Goal: Transaction & Acquisition: Purchase product/service

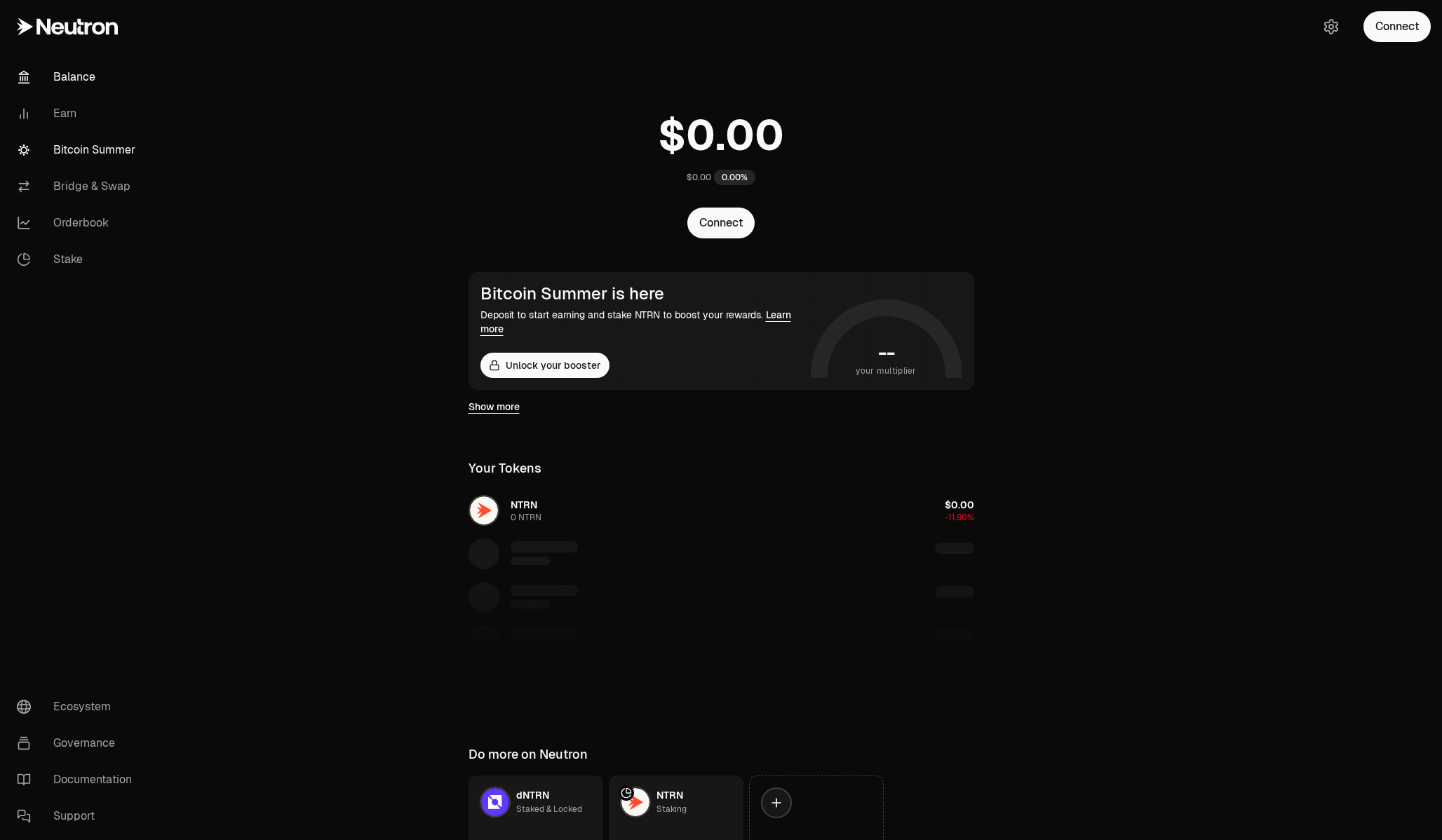
click at [107, 153] on link "Bitcoin Summer" at bounding box center [79, 150] width 146 height 36
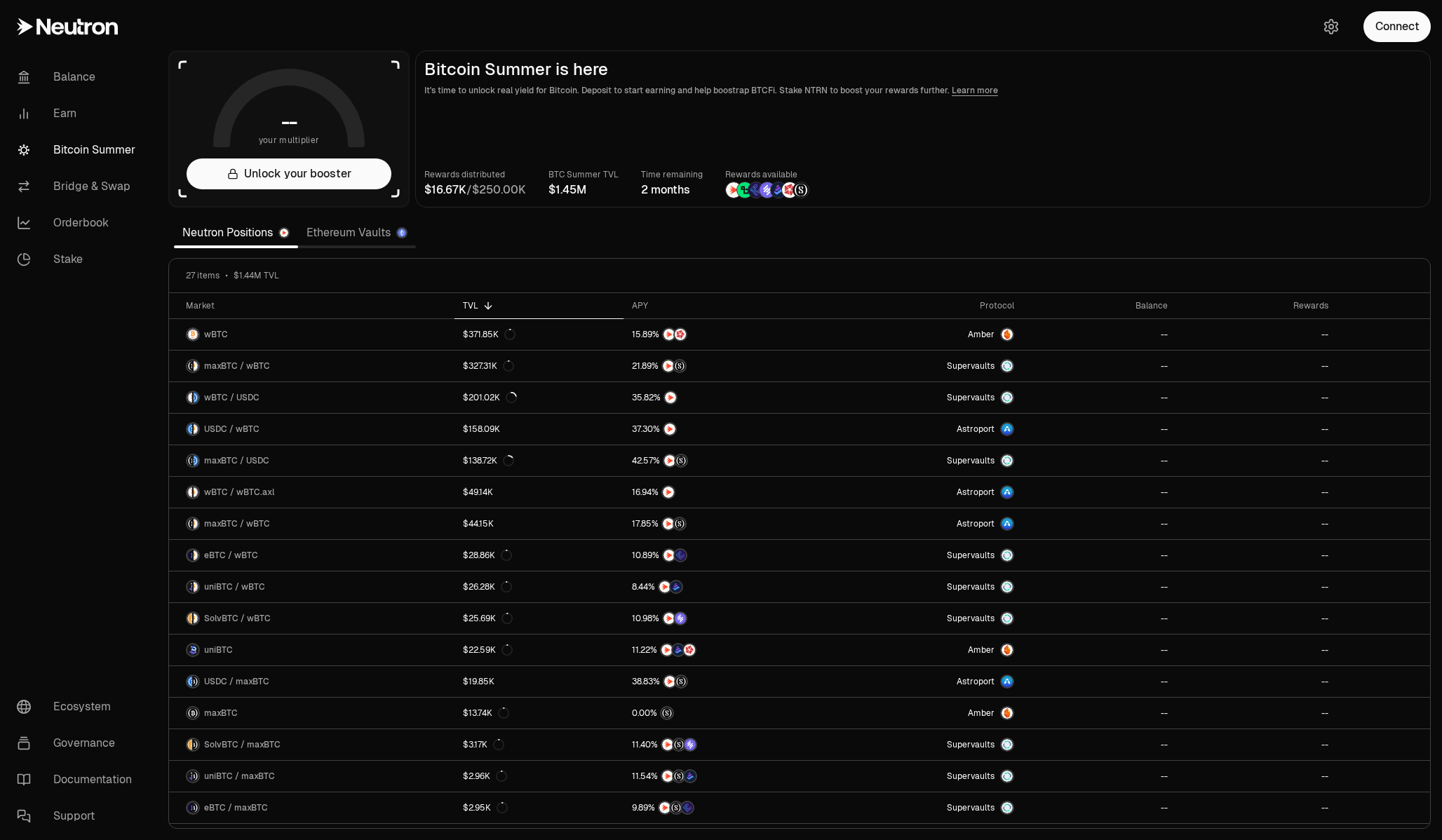
click at [360, 233] on link "Ethereum Vaults" at bounding box center [357, 233] width 118 height 28
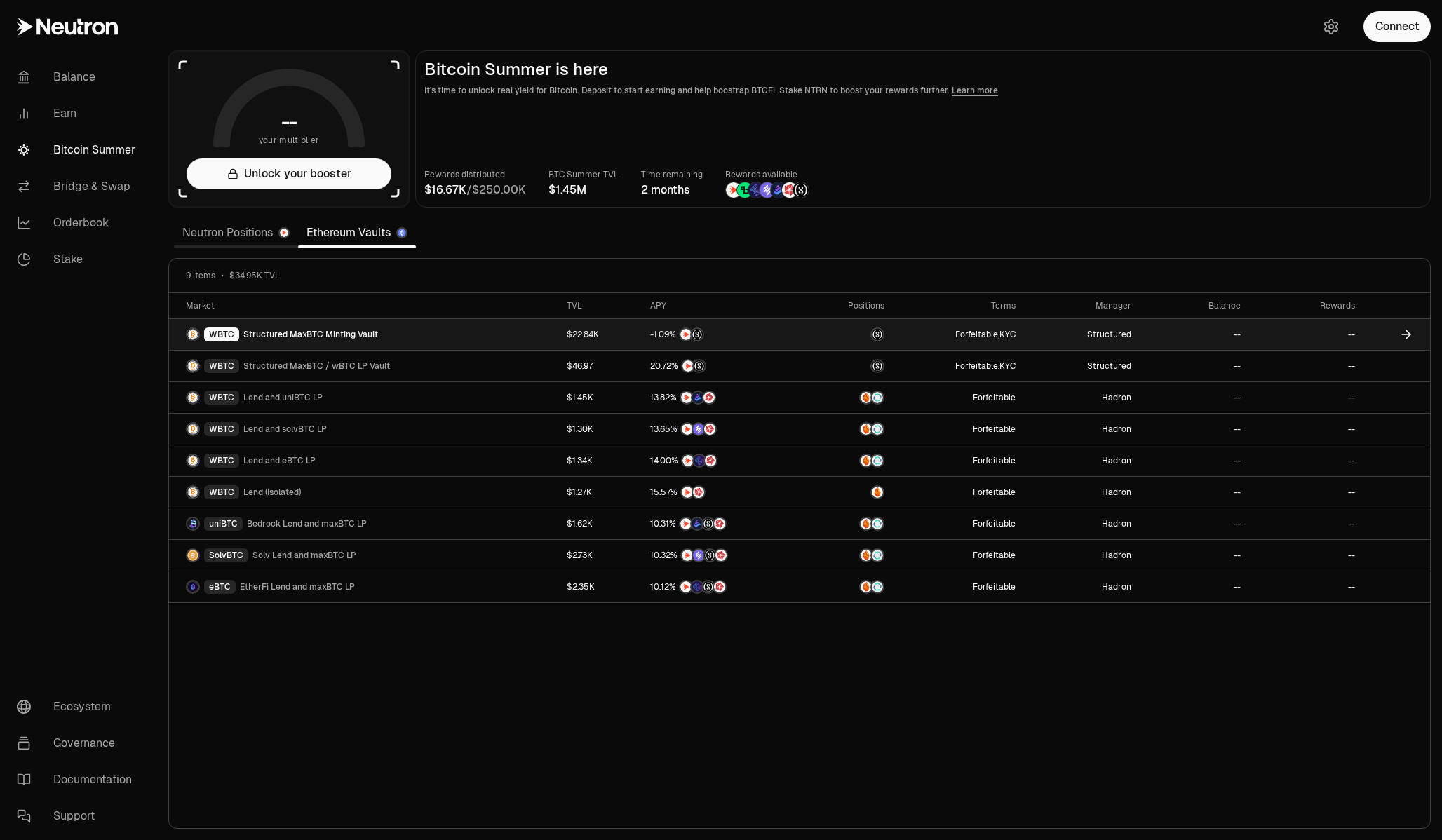
click at [335, 336] on span "Structured MaxBTC Minting Vault" at bounding box center [311, 335] width 135 height 11
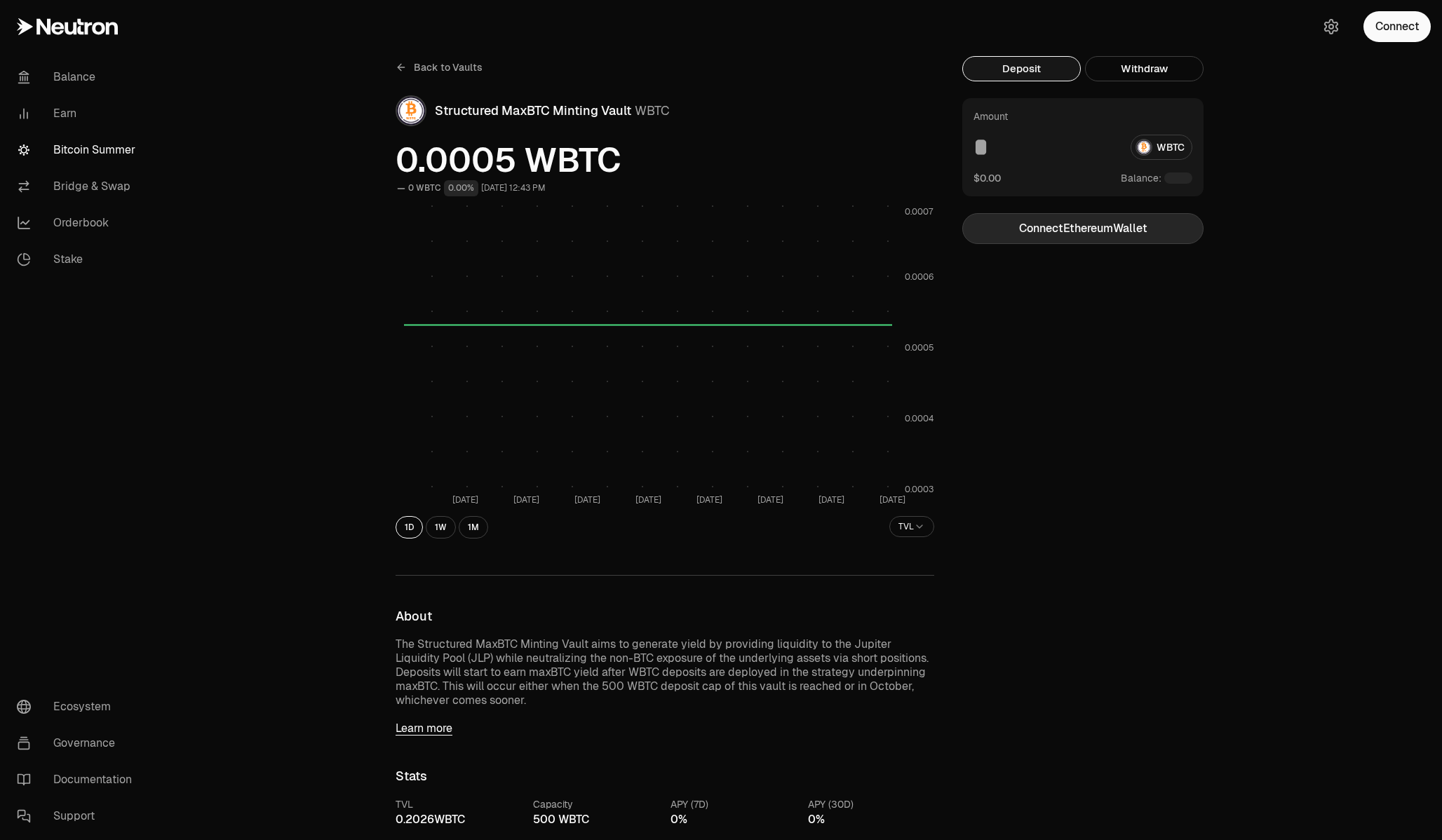
click at [1088, 223] on button "Connect Ethereum Wallet" at bounding box center [1083, 228] width 241 height 31
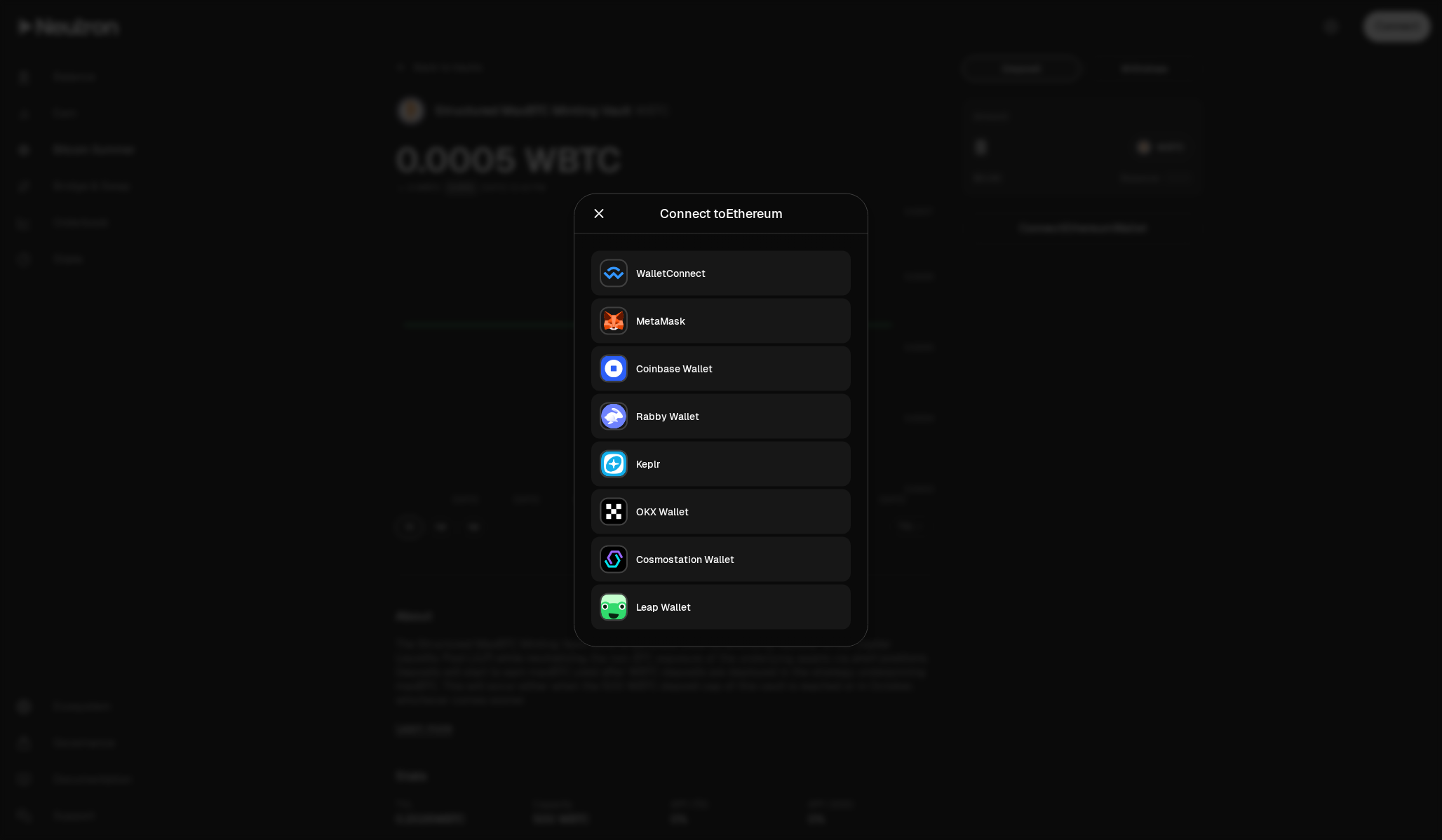
click at [648, 467] on div "Keplr" at bounding box center [739, 465] width 206 height 14
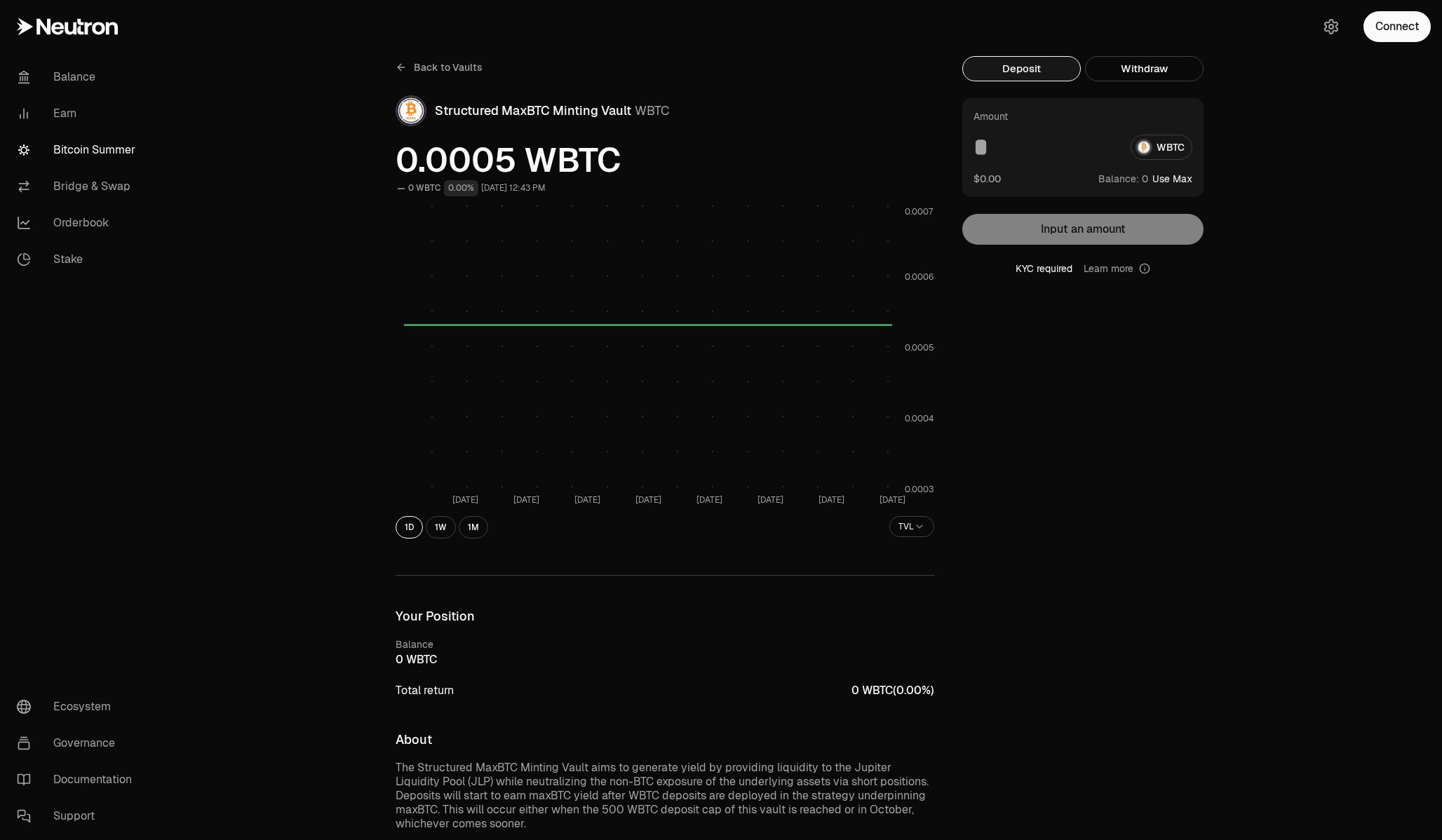
click at [1176, 181] on button "Use Max" at bounding box center [1172, 179] width 40 height 14
type input "*"
click at [1073, 233] on div "Amount * WBTC $0.00 Balance: Using Max Input an amount KYC required Learn more" at bounding box center [1083, 187] width 241 height 178
click at [1169, 149] on div "* WBTC" at bounding box center [1083, 147] width 219 height 25
click at [1140, 142] on div "* WBTC" at bounding box center [1083, 147] width 219 height 25
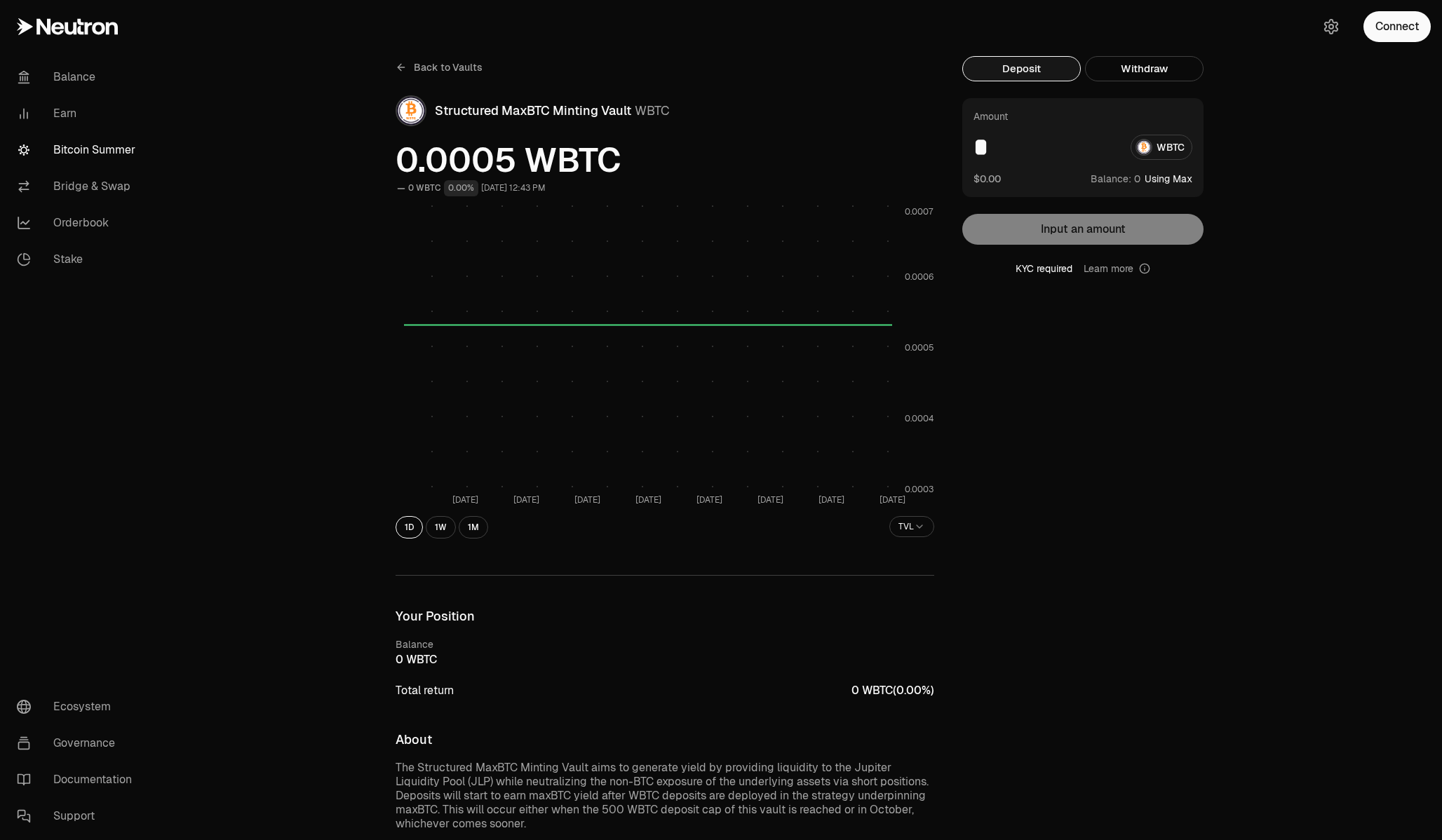
click at [1149, 148] on div "* WBTC" at bounding box center [1083, 147] width 219 height 25
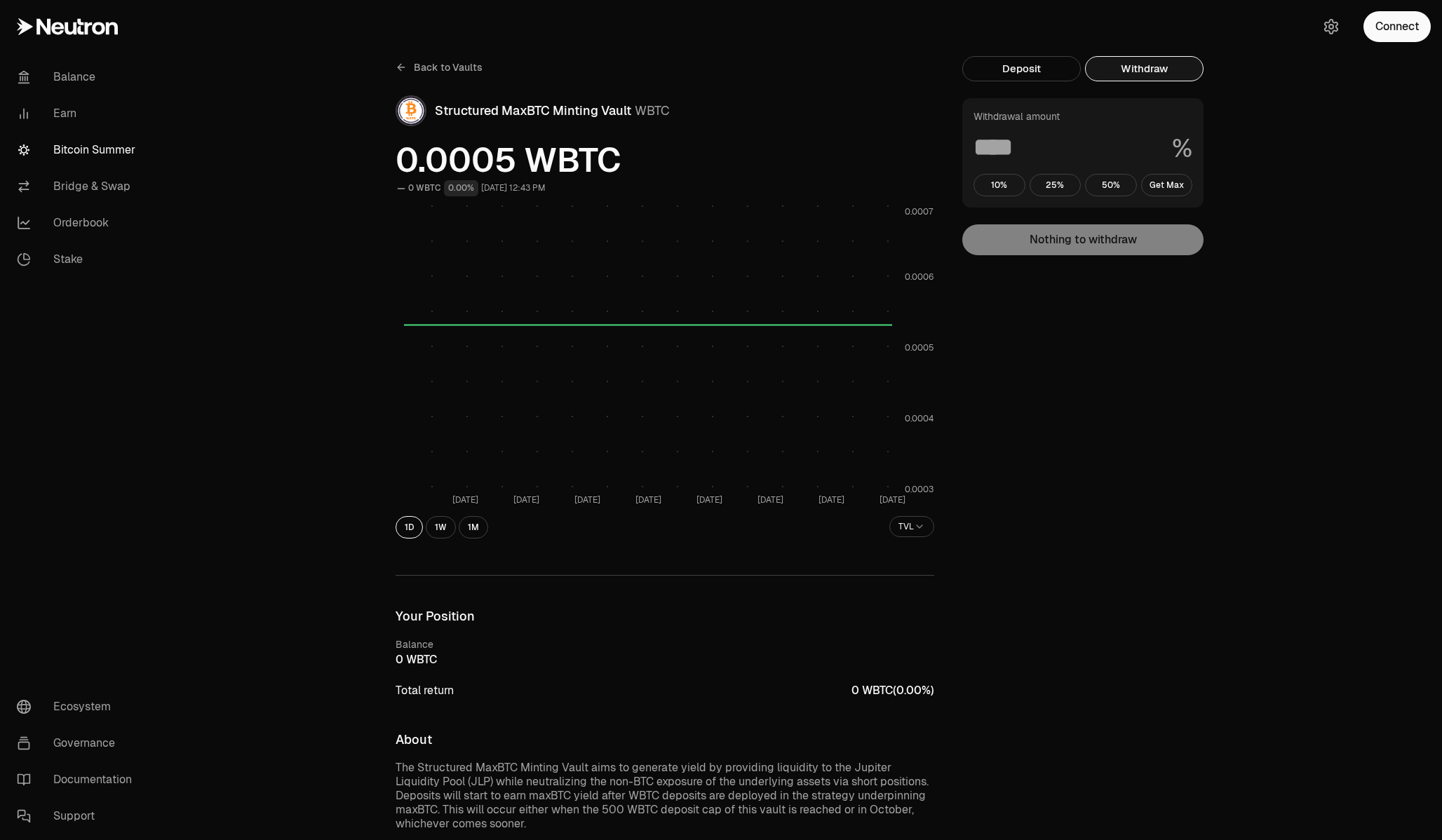
click at [1156, 71] on button "Withdraw" at bounding box center [1144, 69] width 119 height 25
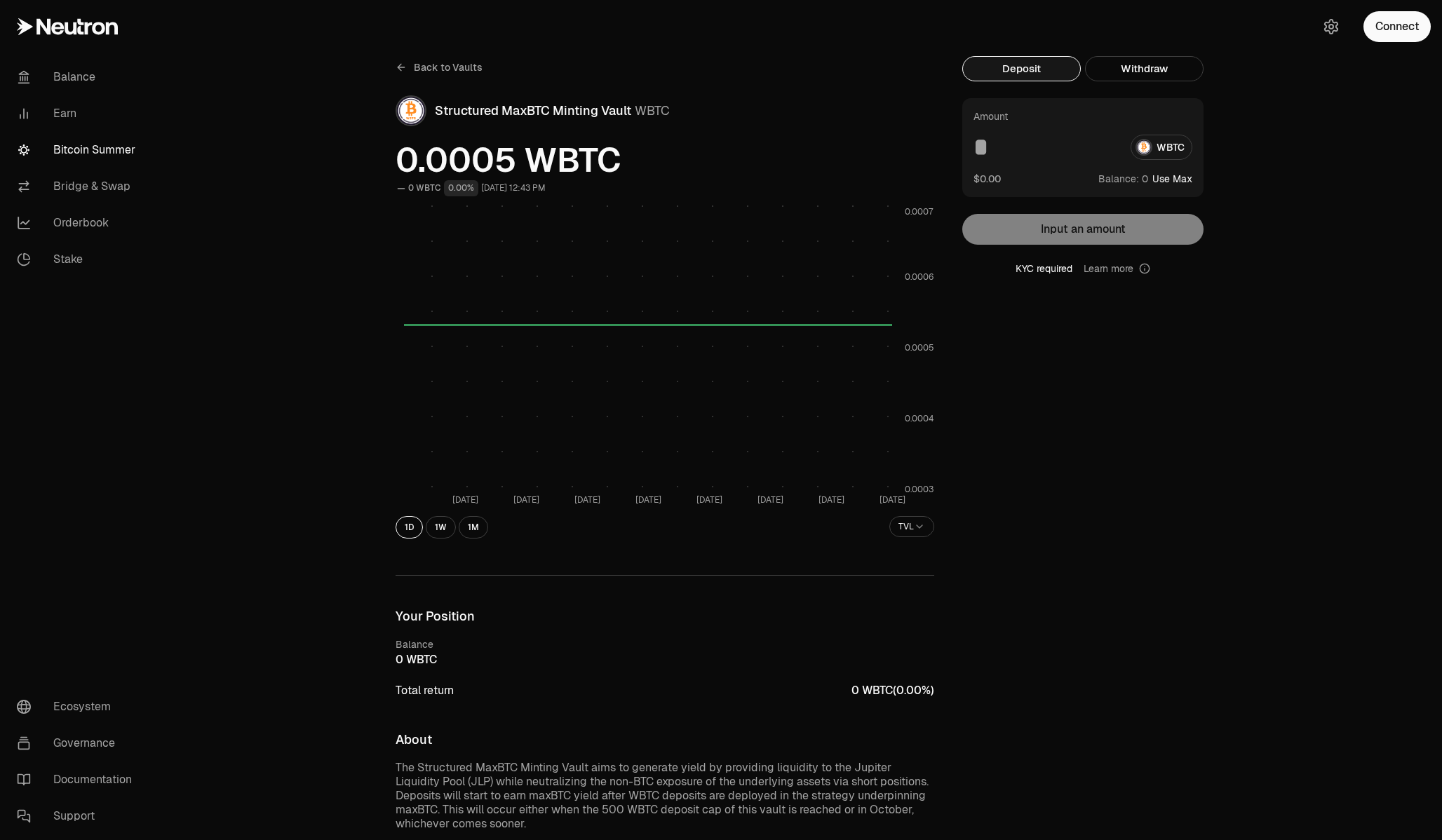
click at [1018, 69] on button "Deposit" at bounding box center [1022, 69] width 119 height 25
click at [1175, 149] on div "WBTC" at bounding box center [1083, 147] width 219 height 25
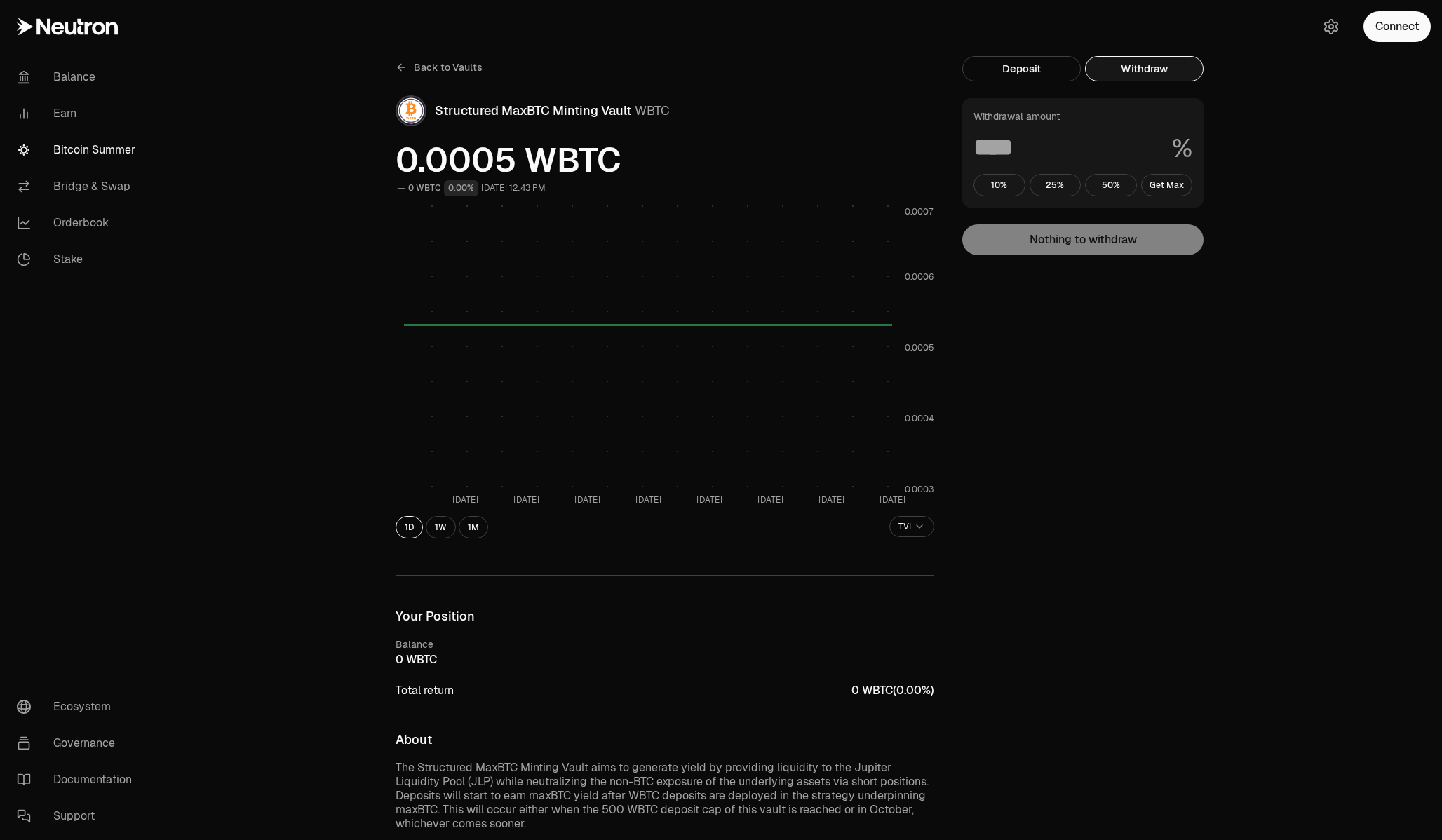
click at [1167, 69] on button "Withdraw" at bounding box center [1144, 69] width 119 height 25
click at [1059, 69] on button "Deposit" at bounding box center [1022, 69] width 119 height 25
click at [1152, 69] on button "Withdraw" at bounding box center [1144, 69] width 119 height 25
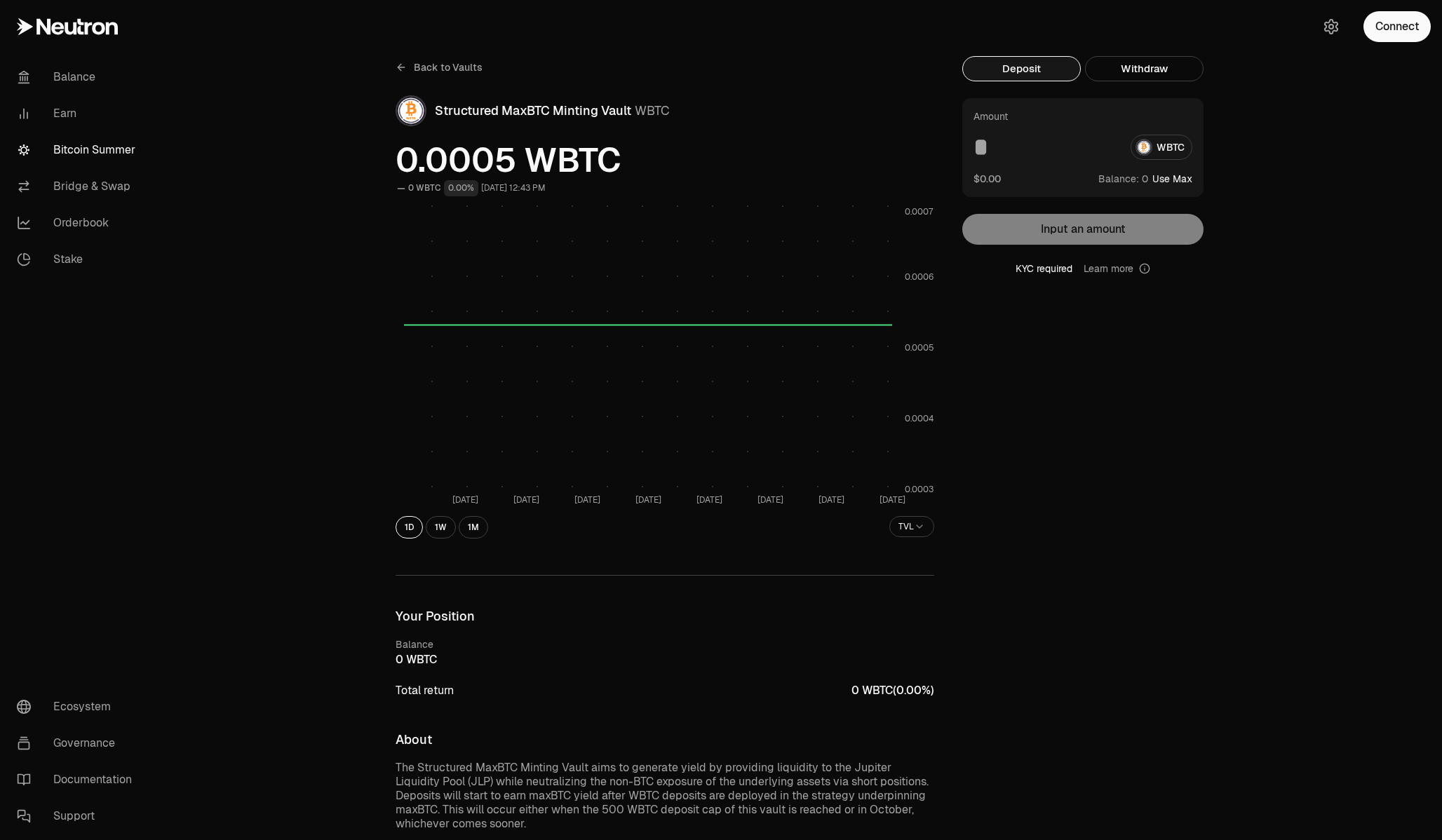
click at [996, 68] on button "Deposit" at bounding box center [1022, 69] width 119 height 25
click at [1152, 151] on div "WBTC" at bounding box center [1083, 147] width 219 height 25
click at [1179, 70] on button "Withdraw" at bounding box center [1144, 69] width 119 height 25
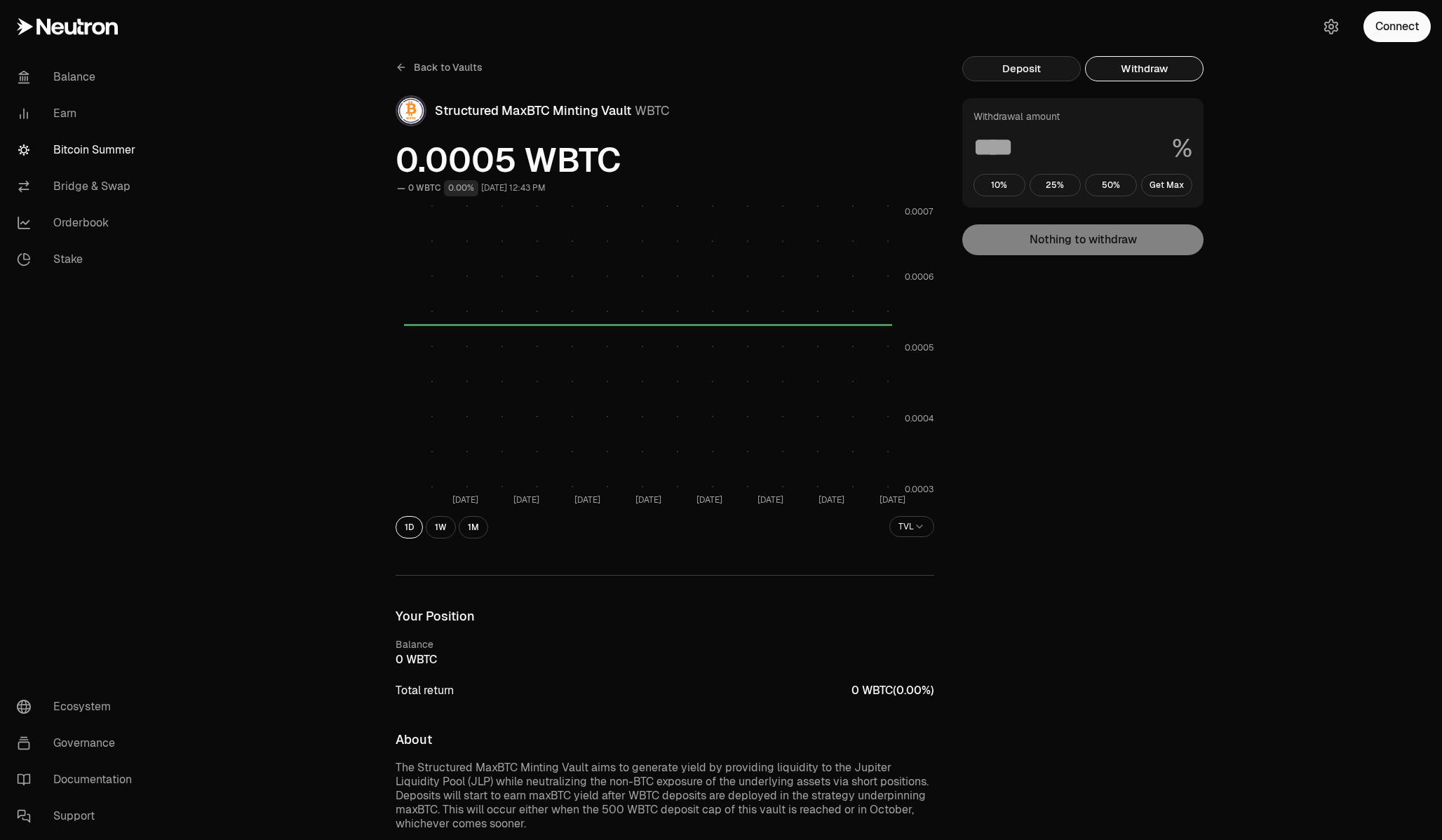
click at [1050, 69] on button "Deposit" at bounding box center [1022, 69] width 119 height 25
click at [1164, 74] on button "Withdraw" at bounding box center [1144, 69] width 119 height 25
click at [1106, 181] on button "50%" at bounding box center [1111, 185] width 52 height 22
click at [1062, 184] on button "25%" at bounding box center [1055, 185] width 52 height 22
click at [1001, 185] on button "10%" at bounding box center [999, 185] width 52 height 22
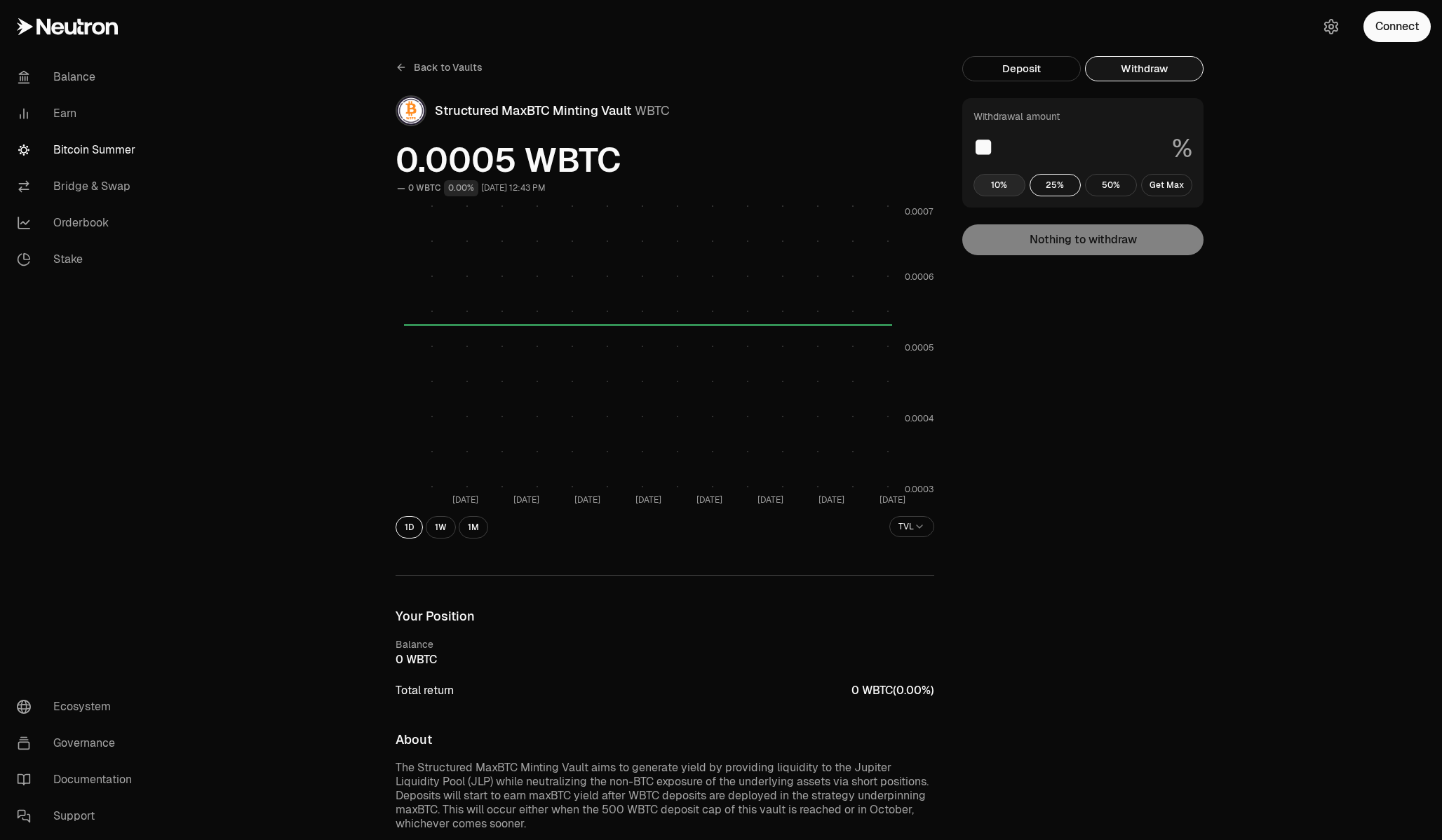
type input "**"
